Goal: Task Accomplishment & Management: Manage account settings

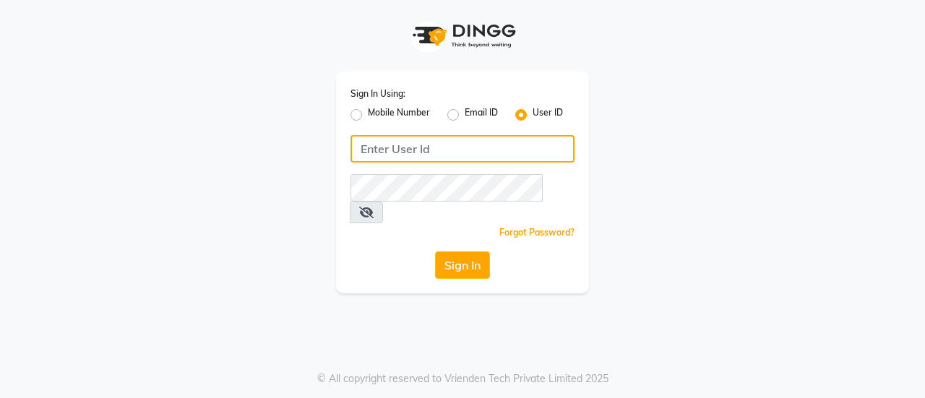
click at [460, 150] on input "Username" at bounding box center [463, 148] width 224 height 27
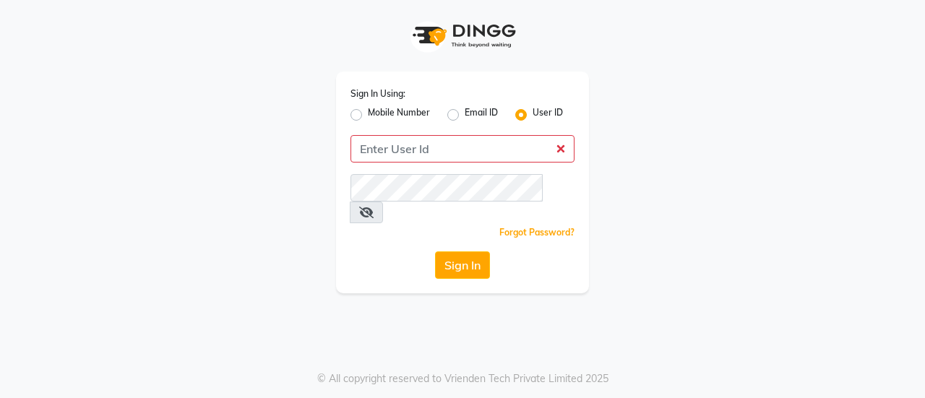
click at [465, 115] on label "Email ID" at bounding box center [481, 114] width 33 height 17
click at [465, 115] on input "Email ID" at bounding box center [469, 110] width 9 height 9
radio input "true"
radio input "false"
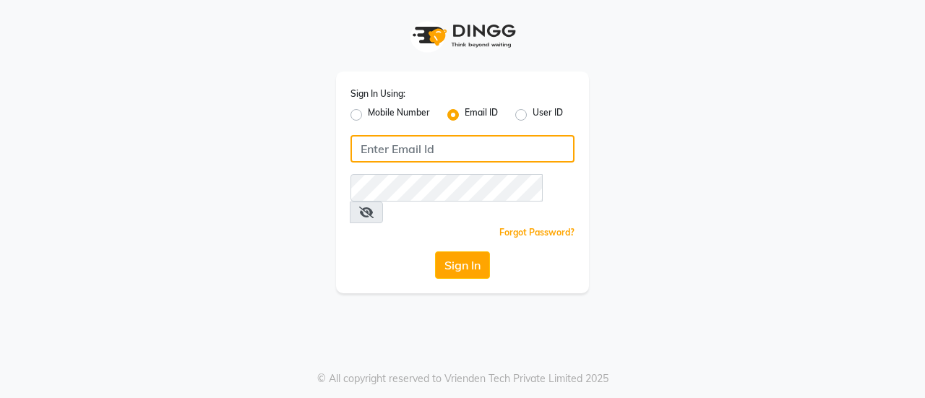
click at [445, 151] on input "Username" at bounding box center [463, 148] width 224 height 27
type input "[PERSON_NAME][EMAIL_ADDRESS][DOMAIN_NAME]"
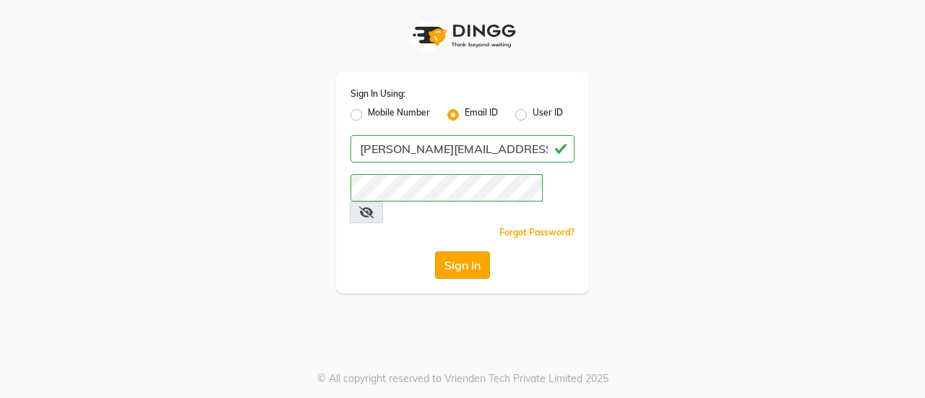
click at [474, 252] on button "Sign In" at bounding box center [462, 265] width 55 height 27
